Goal: Navigation & Orientation: Find specific page/section

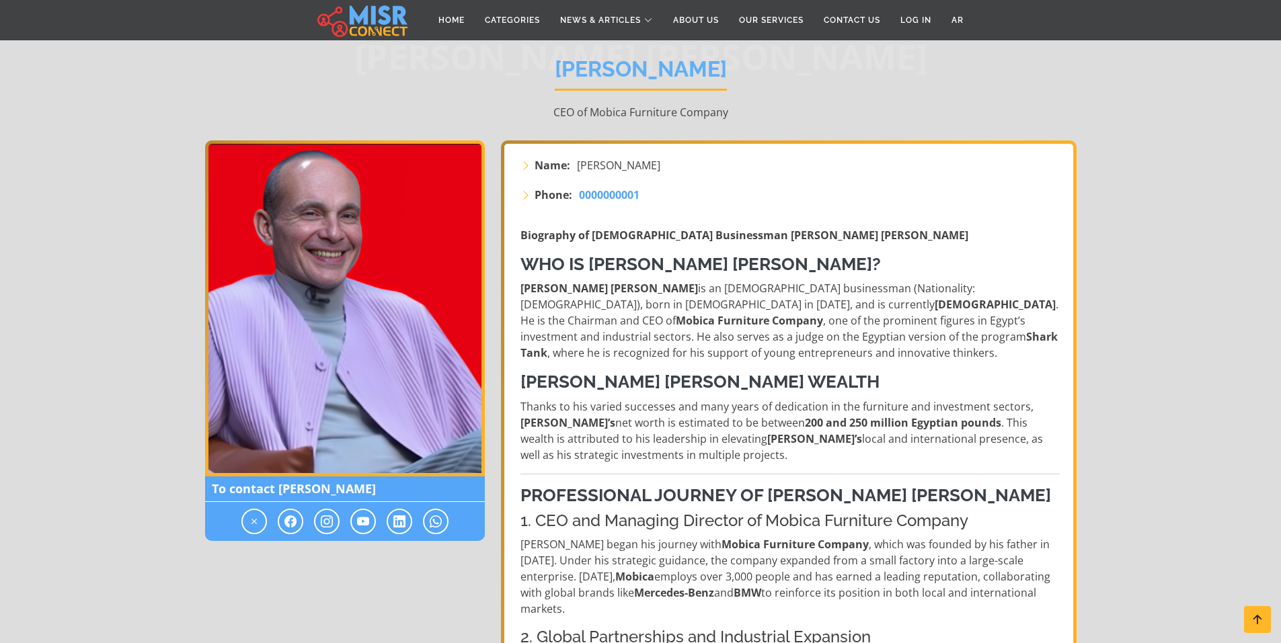
scroll to position [134, 0]
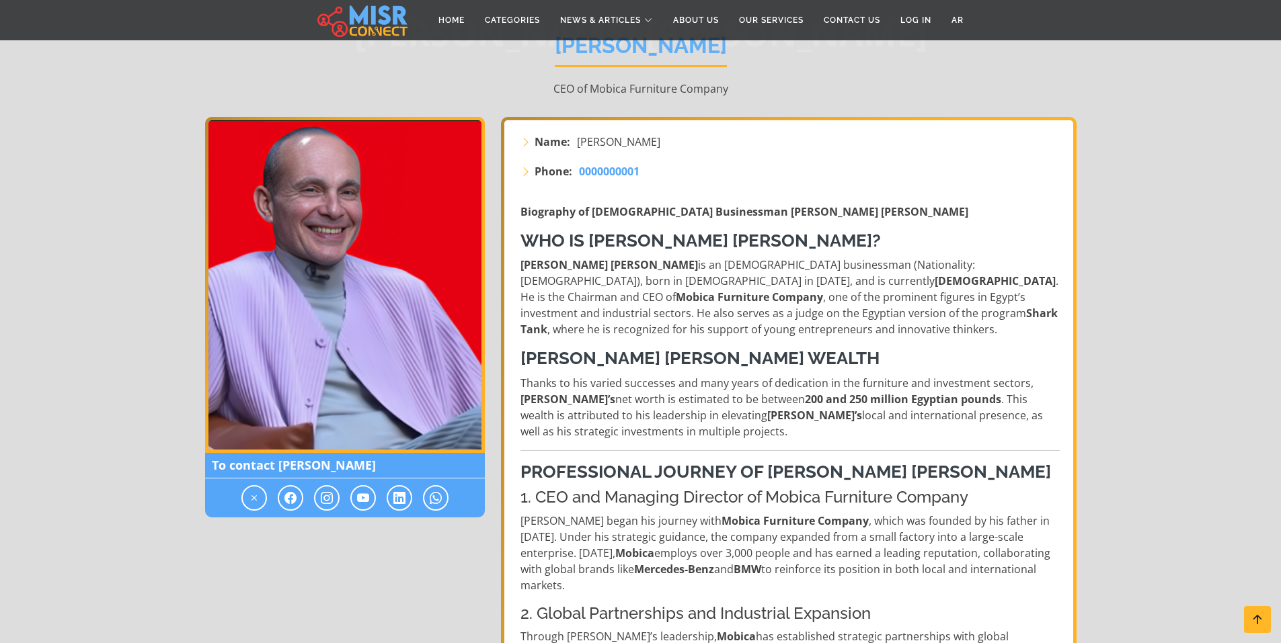
drag, startPoint x: 916, startPoint y: 405, endPoint x: 964, endPoint y: 491, distance: 97.8
click at [963, 483] on h3 "Professional Journey of [PERSON_NAME] [PERSON_NAME]" at bounding box center [789, 472] width 539 height 21
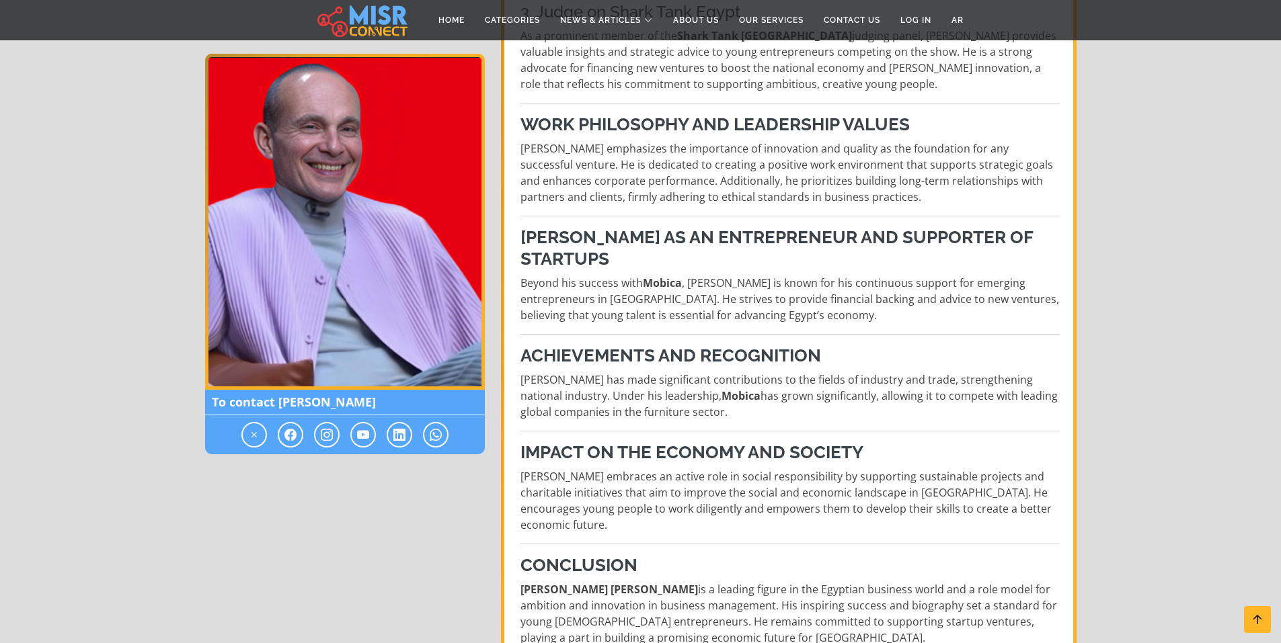
scroll to position [739, 0]
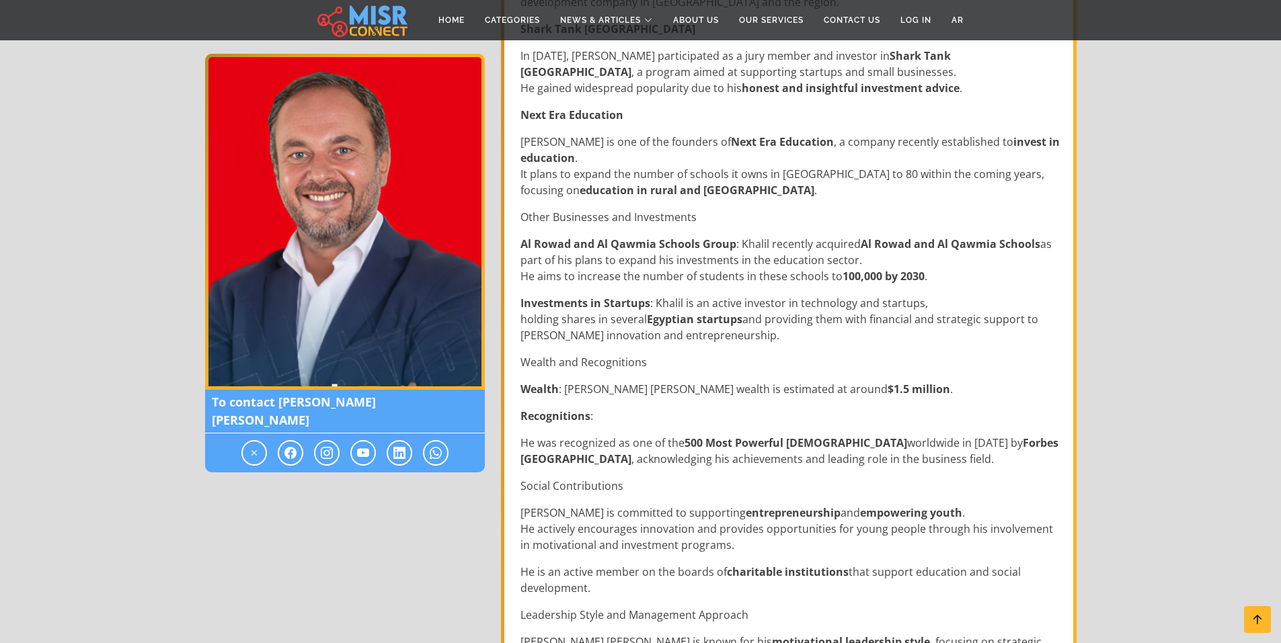
scroll to position [807, 0]
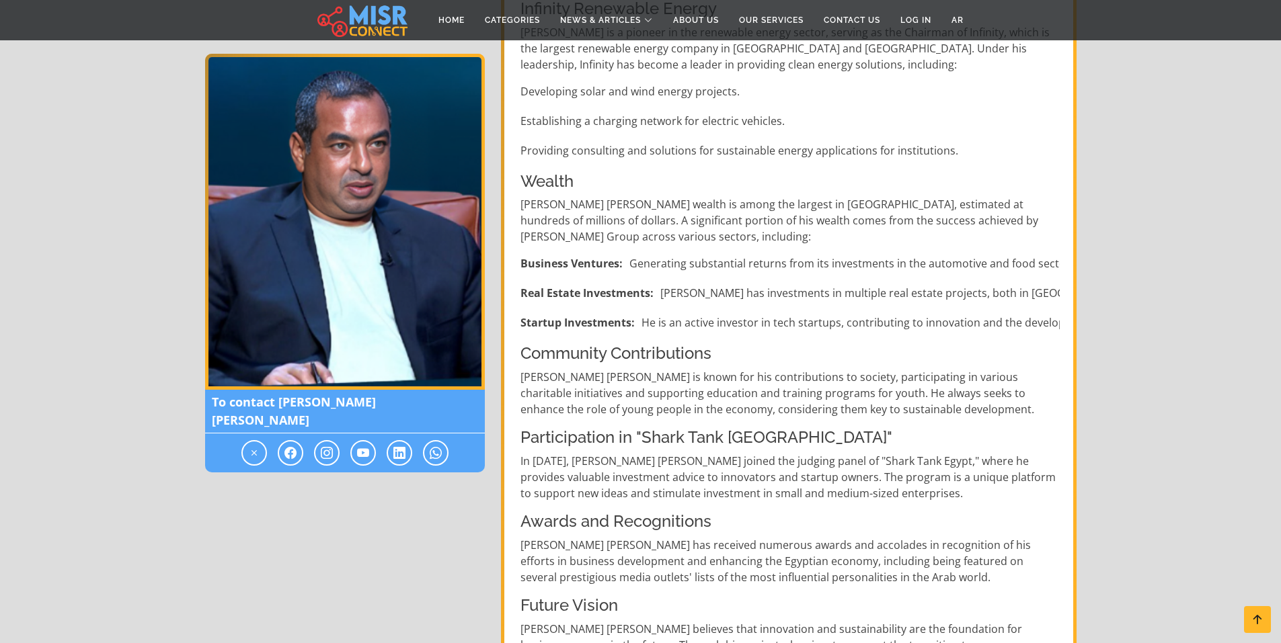
scroll to position [874, 0]
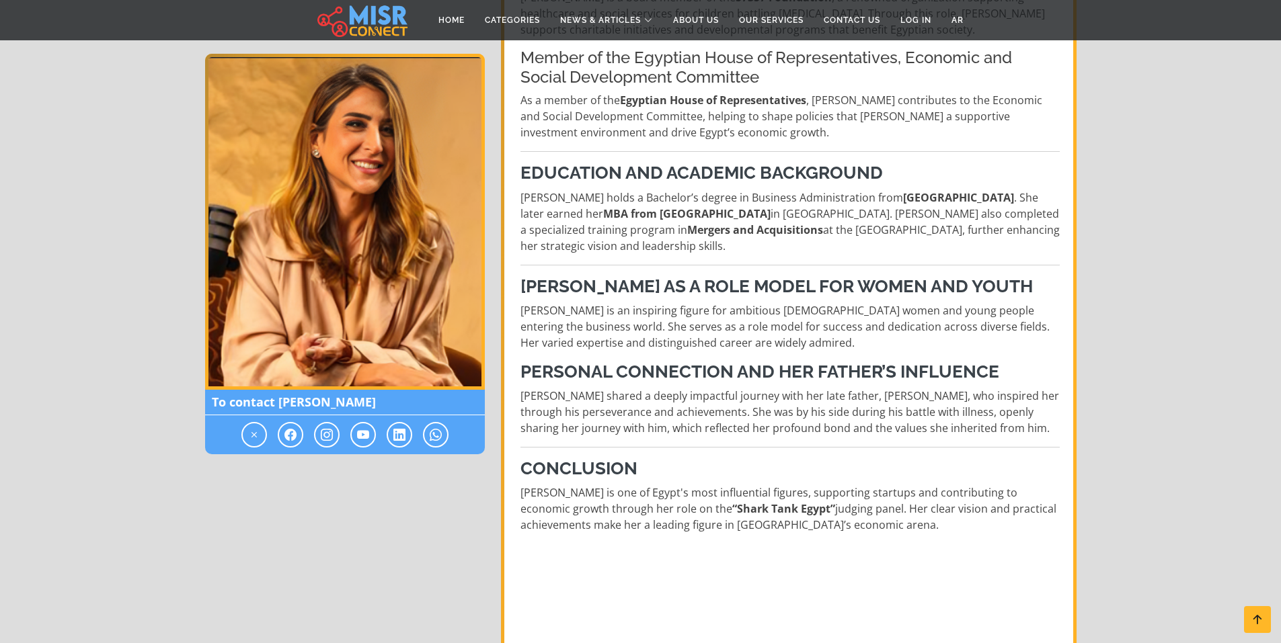
scroll to position [807, 0]
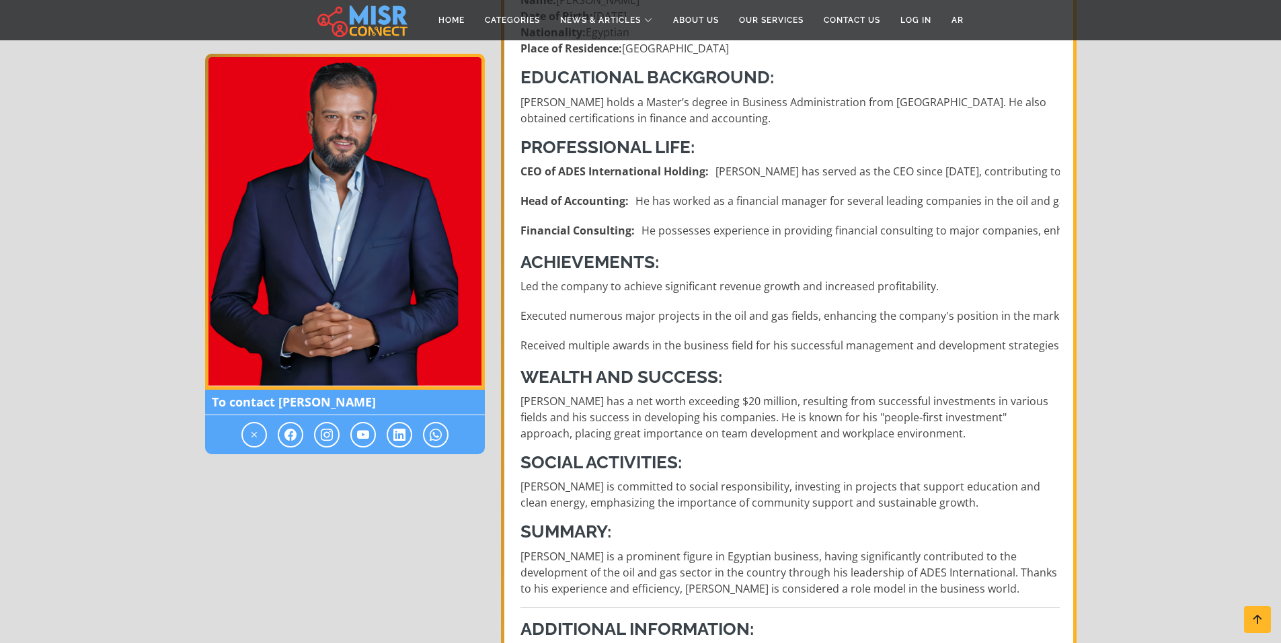
scroll to position [403, 0]
